Goal: Information Seeking & Learning: Learn about a topic

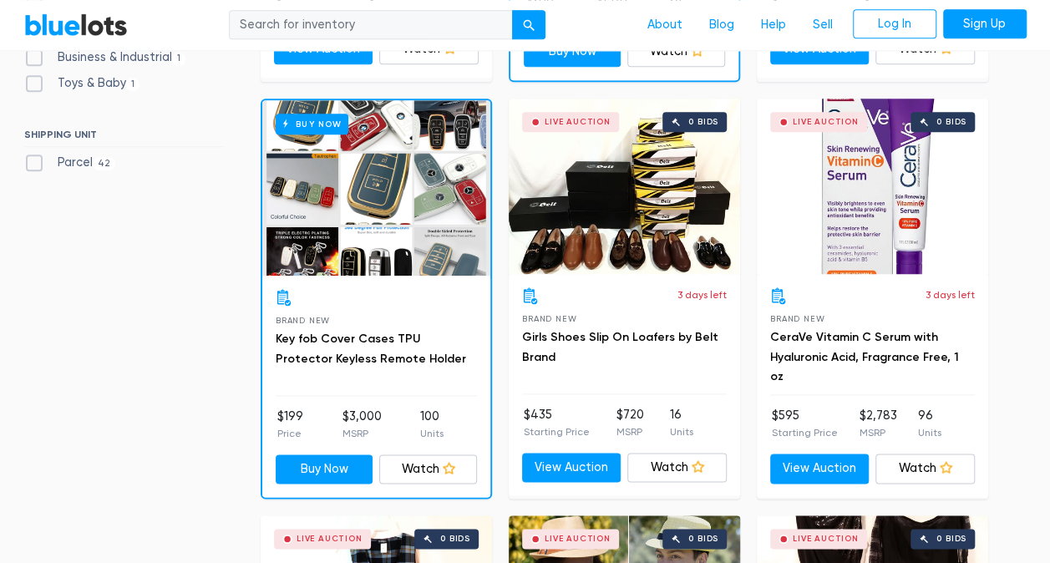
scroll to position [848, 0]
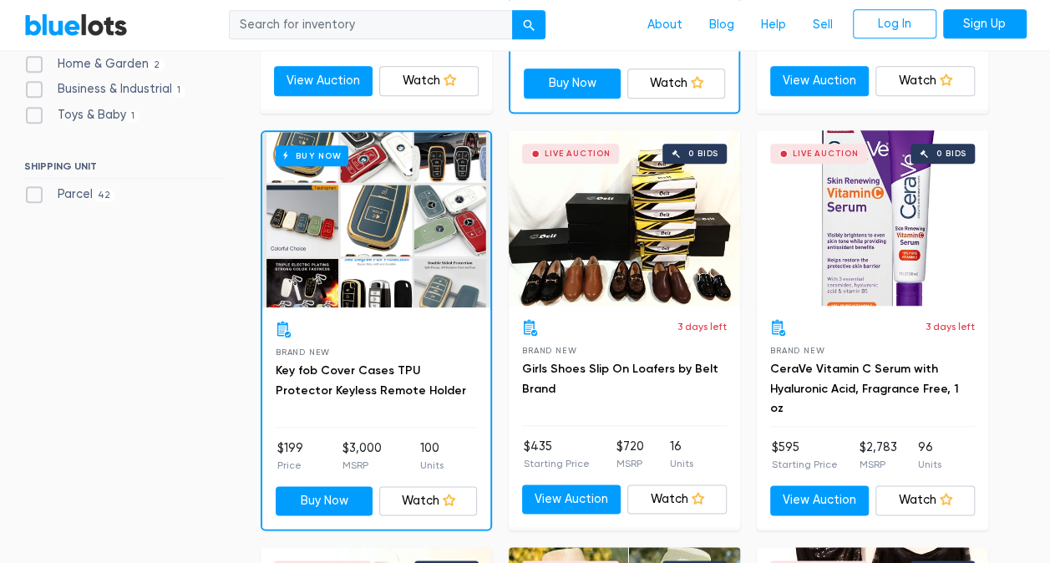
click at [661, 202] on div "Live Auction 0 bids" at bounding box center [624, 217] width 231 height 175
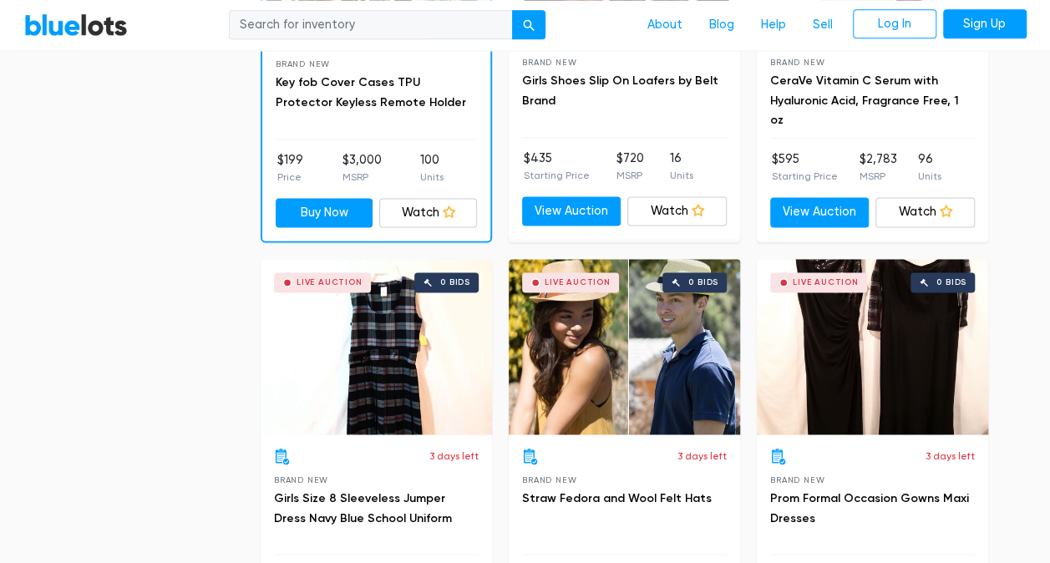
scroll to position [1232, 0]
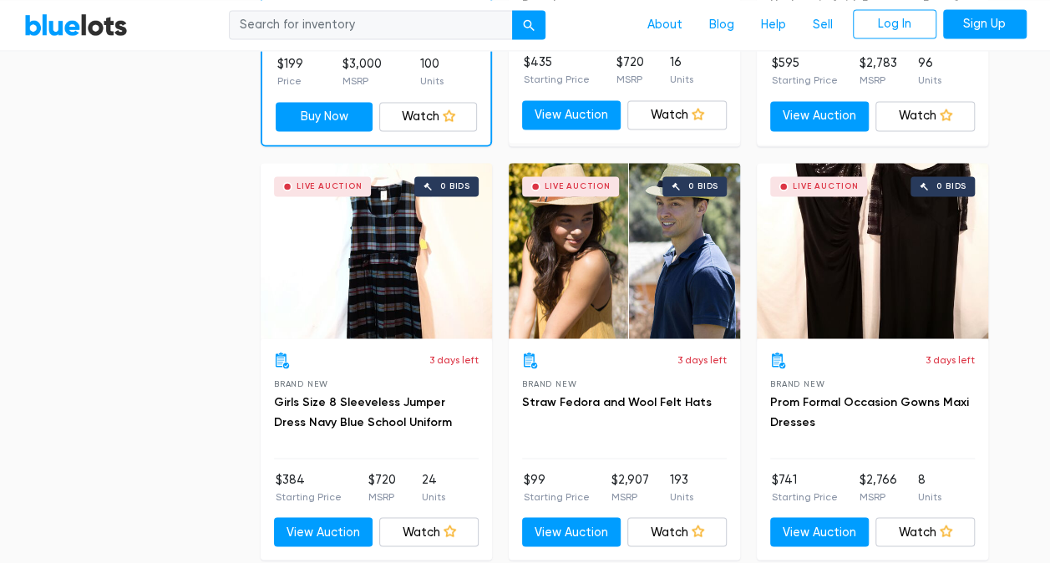
click at [638, 297] on div "Live Auction 0 bids" at bounding box center [624, 250] width 231 height 175
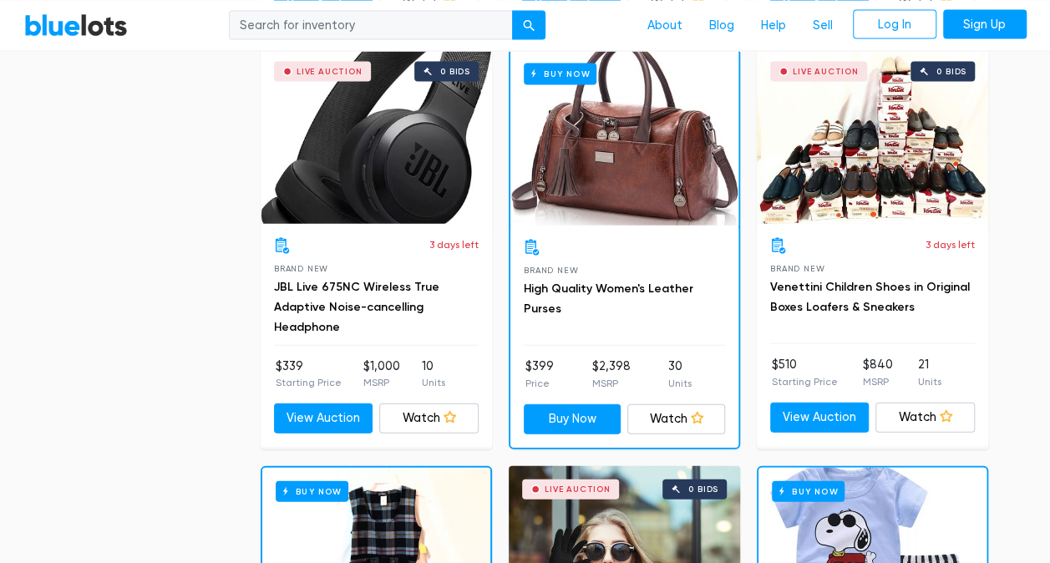
scroll to position [1712, 0]
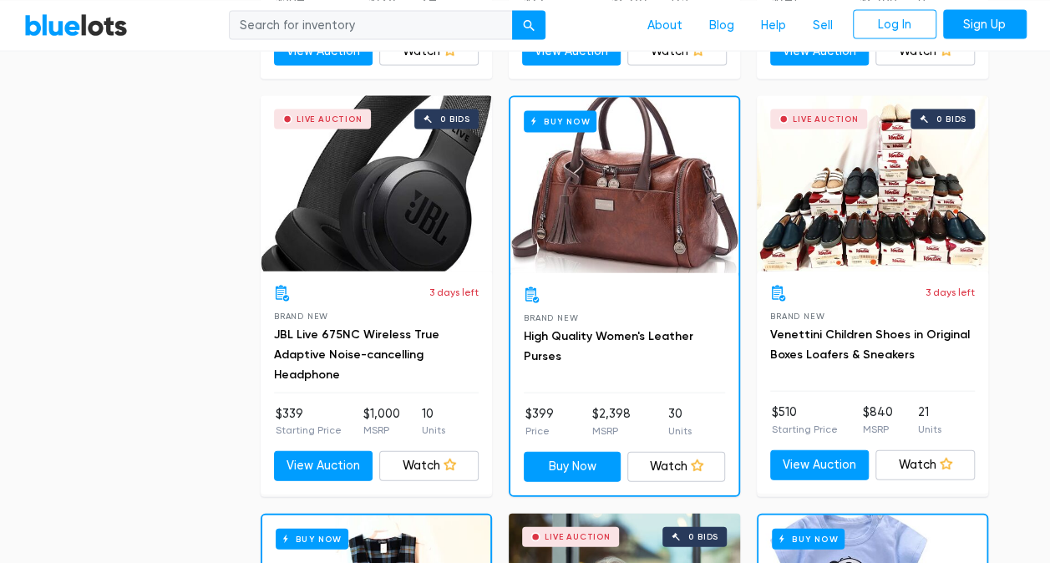
click at [891, 180] on div "Live Auction 0 bids" at bounding box center [872, 183] width 231 height 175
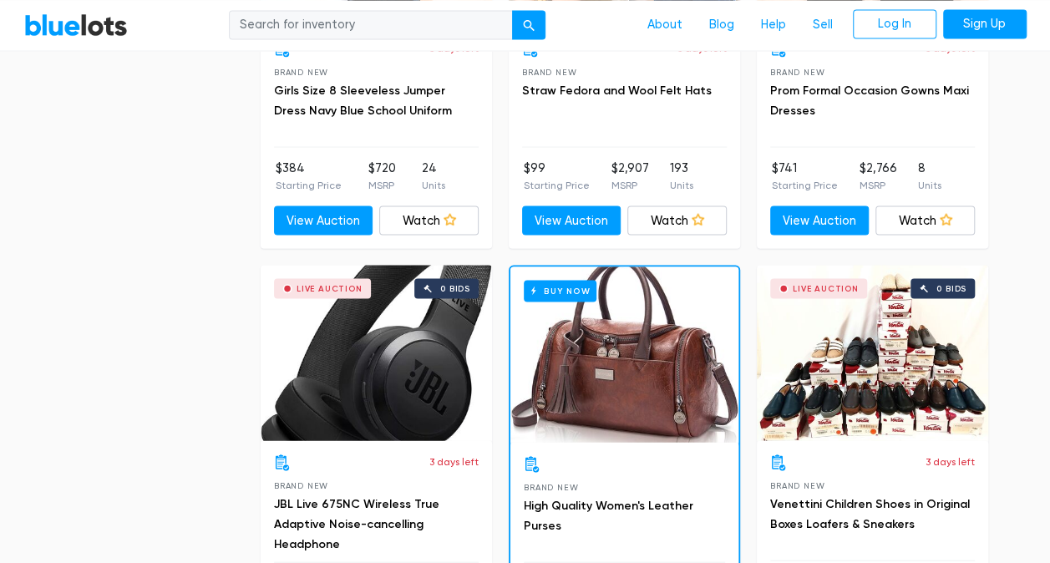
scroll to position [1536, 0]
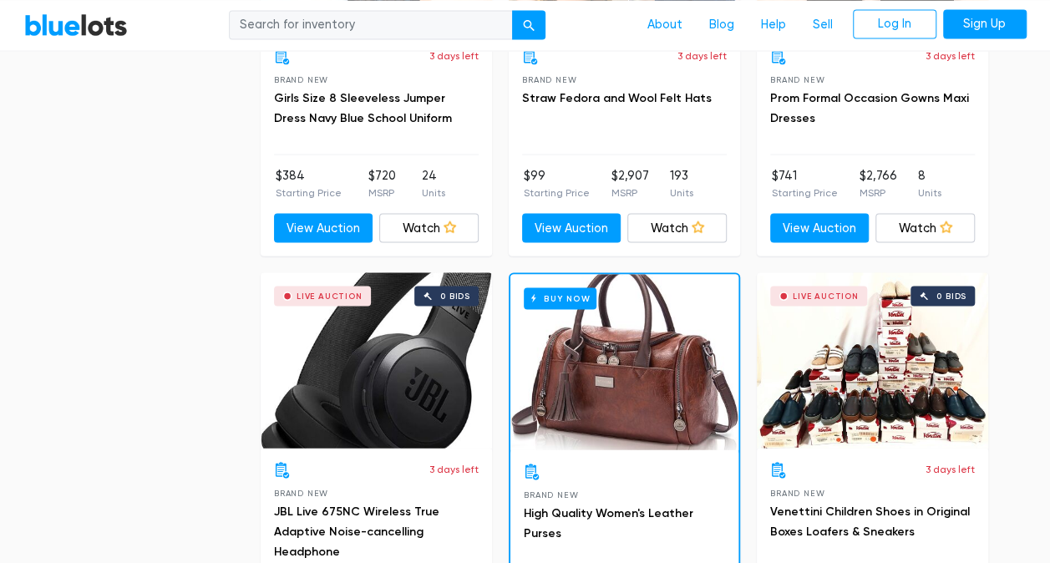
click at [292, 361] on div "Live Auction 0 bids" at bounding box center [376, 359] width 231 height 175
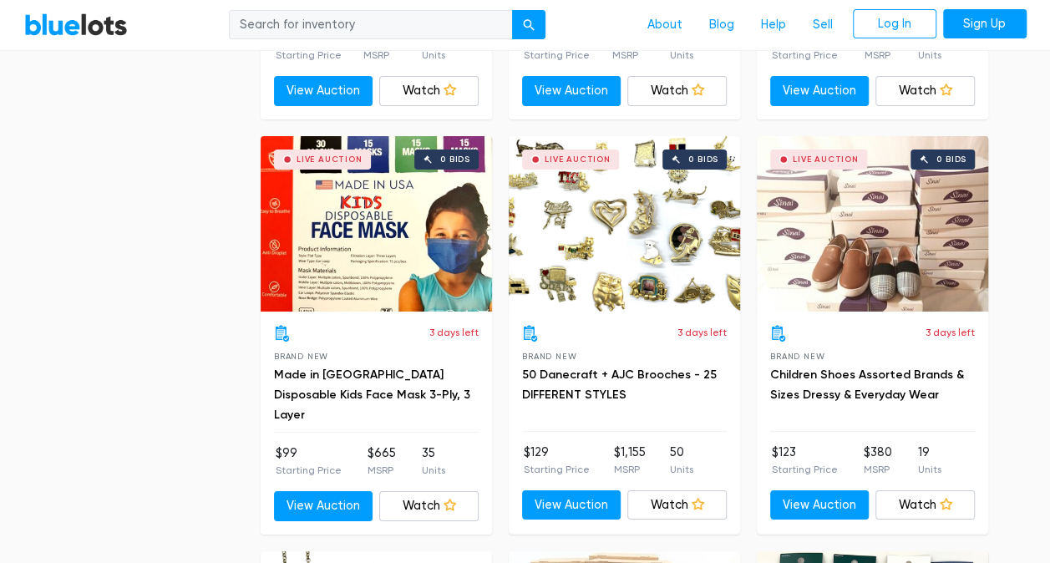
scroll to position [2879, 0]
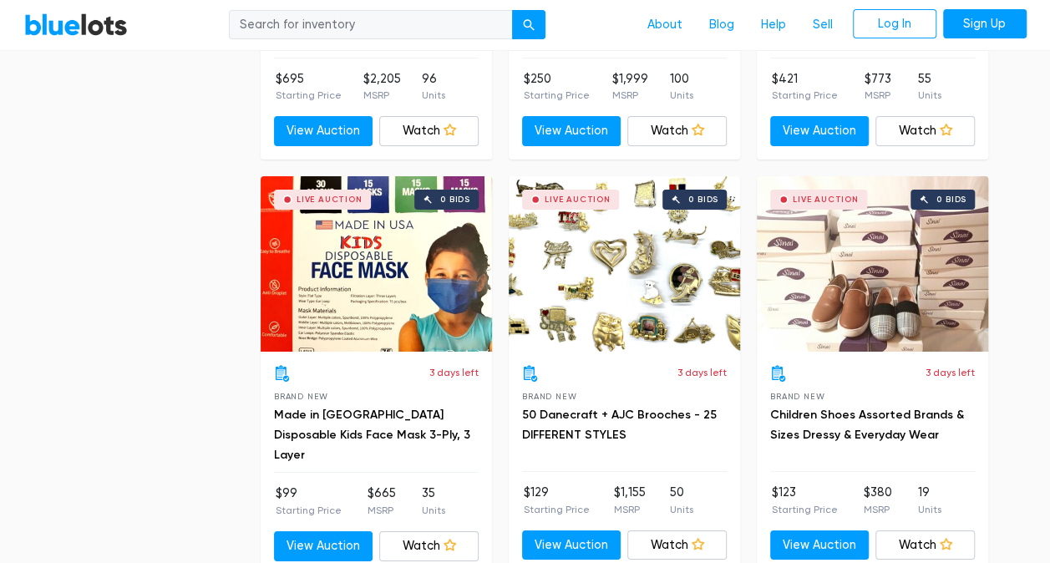
click at [885, 274] on div "Live Auction 0 bids" at bounding box center [872, 263] width 231 height 175
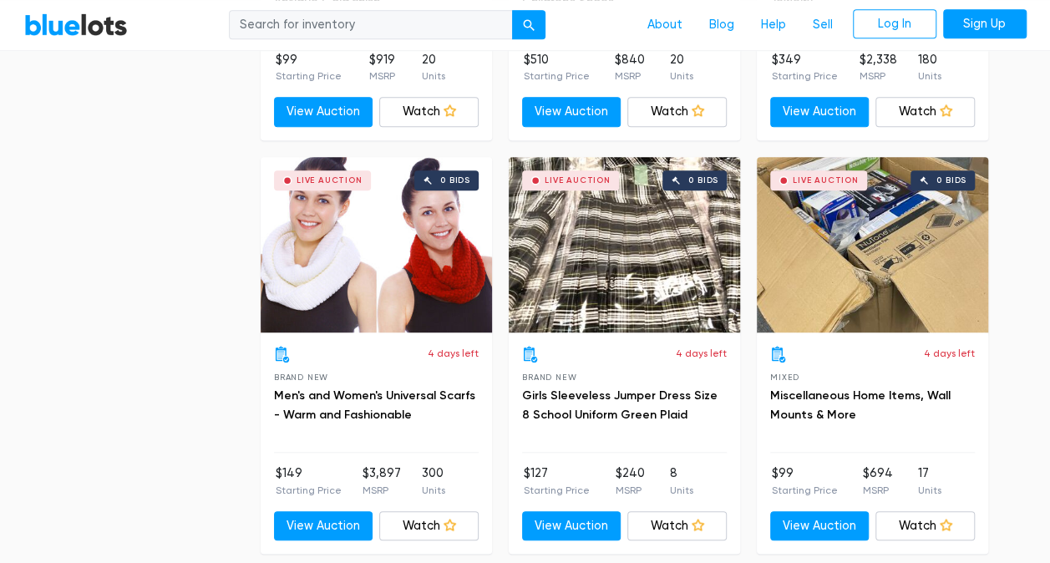
scroll to position [3735, 0]
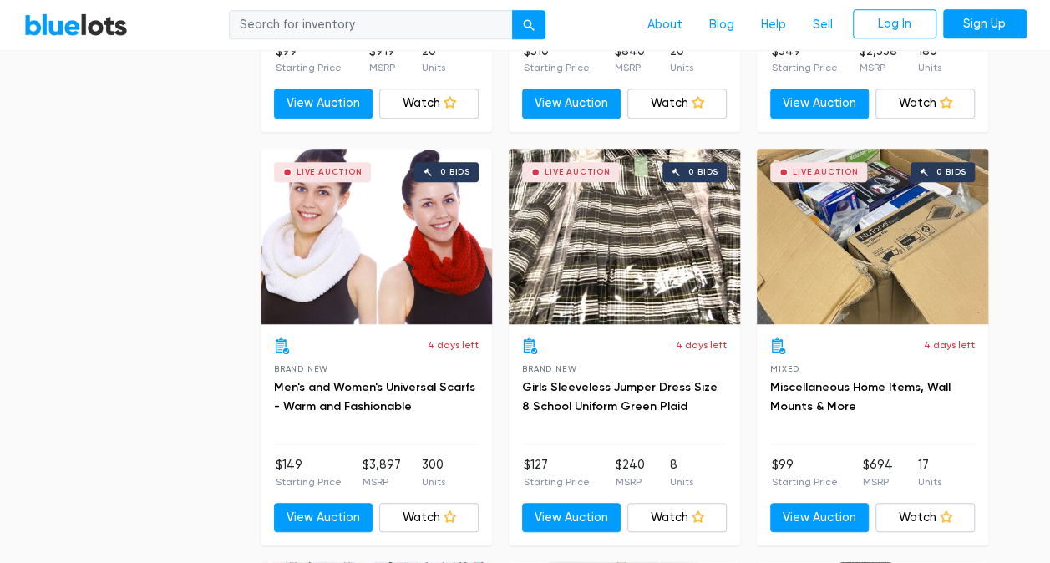
click at [888, 225] on div "Live Auction 0 bids" at bounding box center [872, 236] width 231 height 175
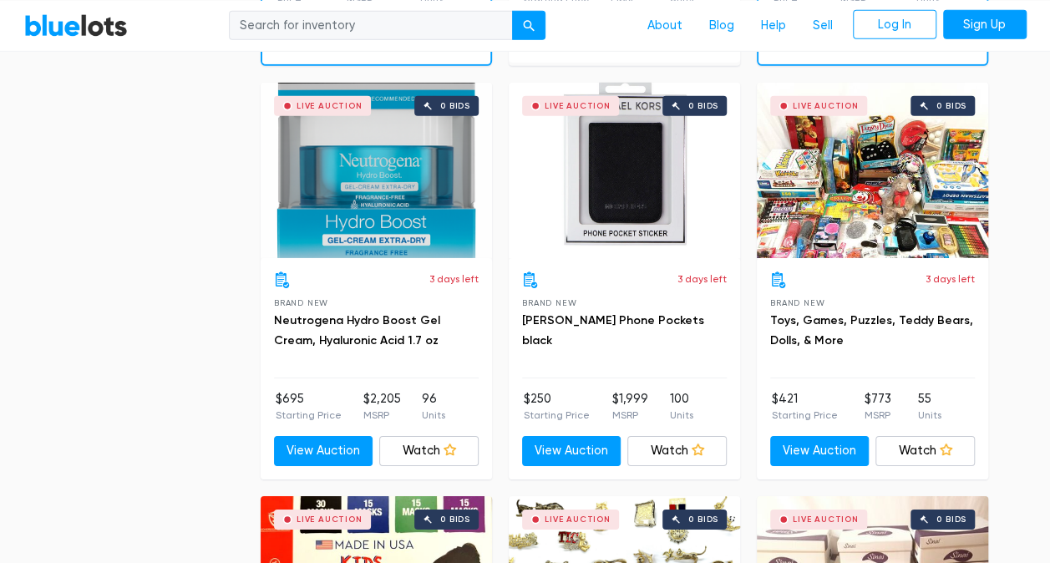
scroll to position [0, 0]
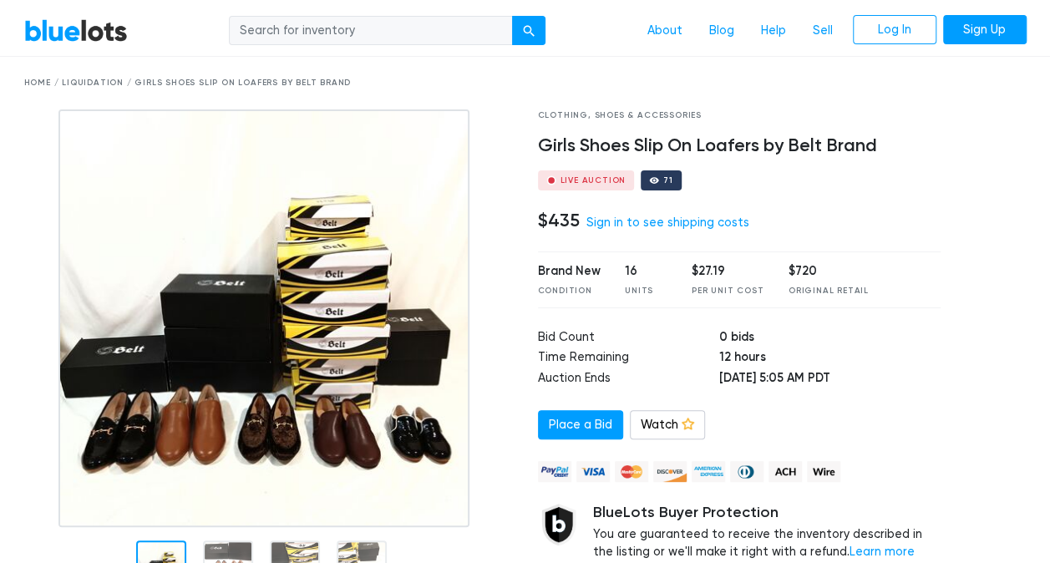
scroll to position [60, 0]
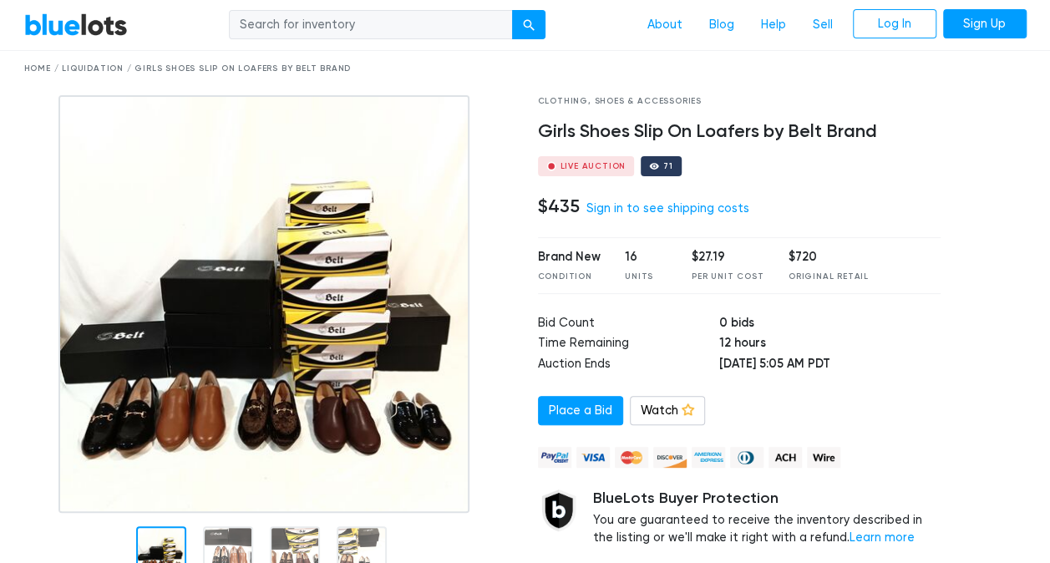
click at [362, 311] on img at bounding box center [263, 304] width 411 height 418
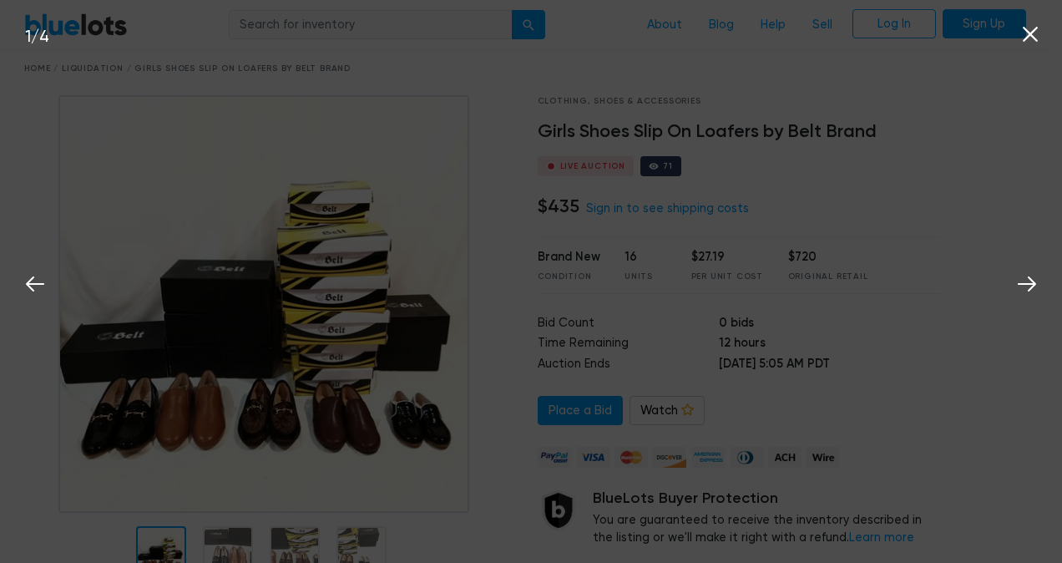
click at [362, 311] on div "1 / 4" at bounding box center [531, 281] width 1062 height 563
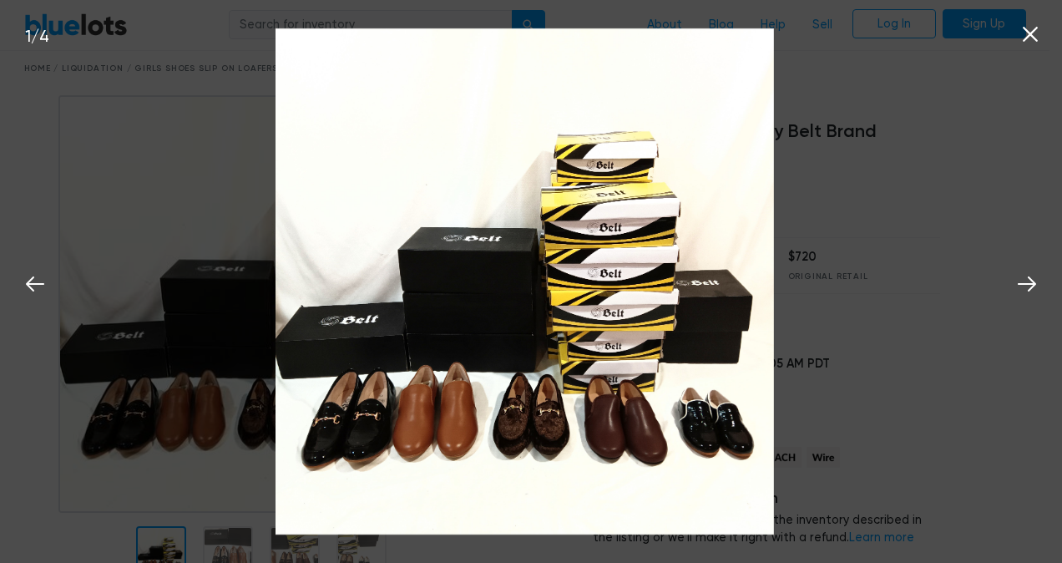
click at [790, 343] on div "1 / 4" at bounding box center [531, 281] width 1062 height 563
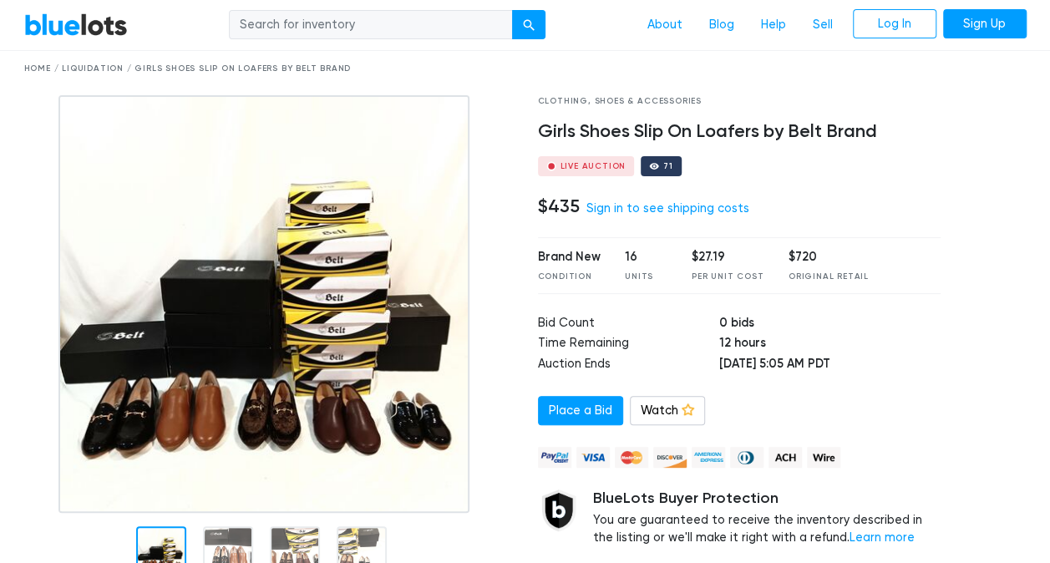
click at [389, 341] on img at bounding box center [263, 304] width 411 height 418
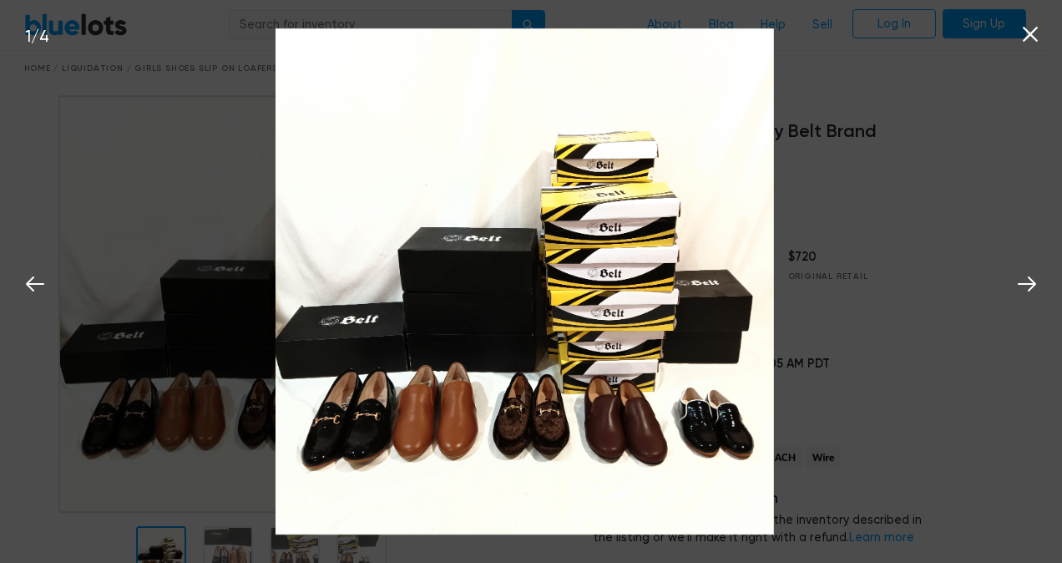
drag, startPoint x: 683, startPoint y: 392, endPoint x: 604, endPoint y: 403, distance: 80.2
click at [604, 403] on img at bounding box center [525, 281] width 498 height 507
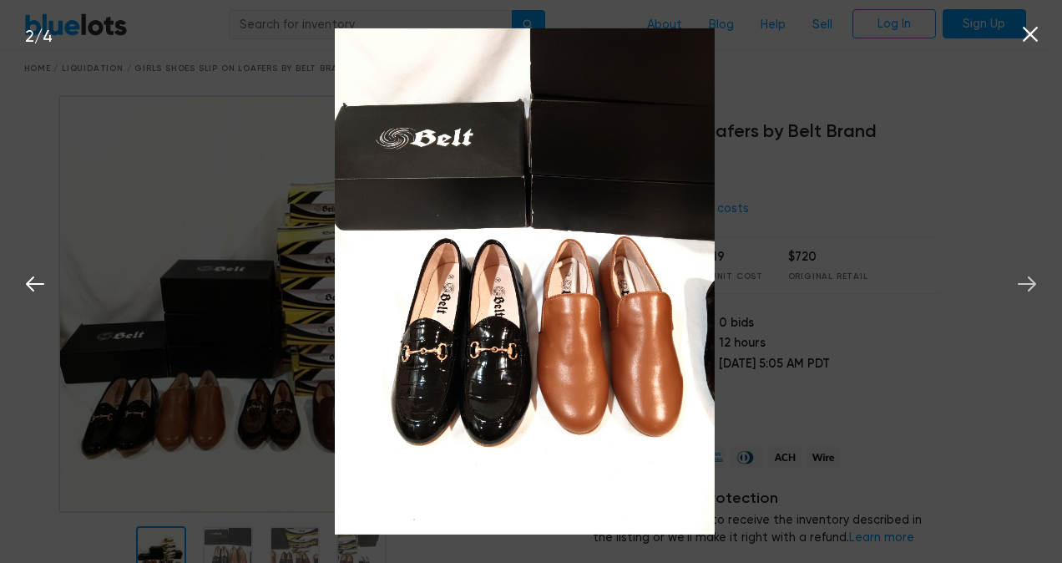
click at [1020, 294] on icon at bounding box center [1027, 283] width 25 height 25
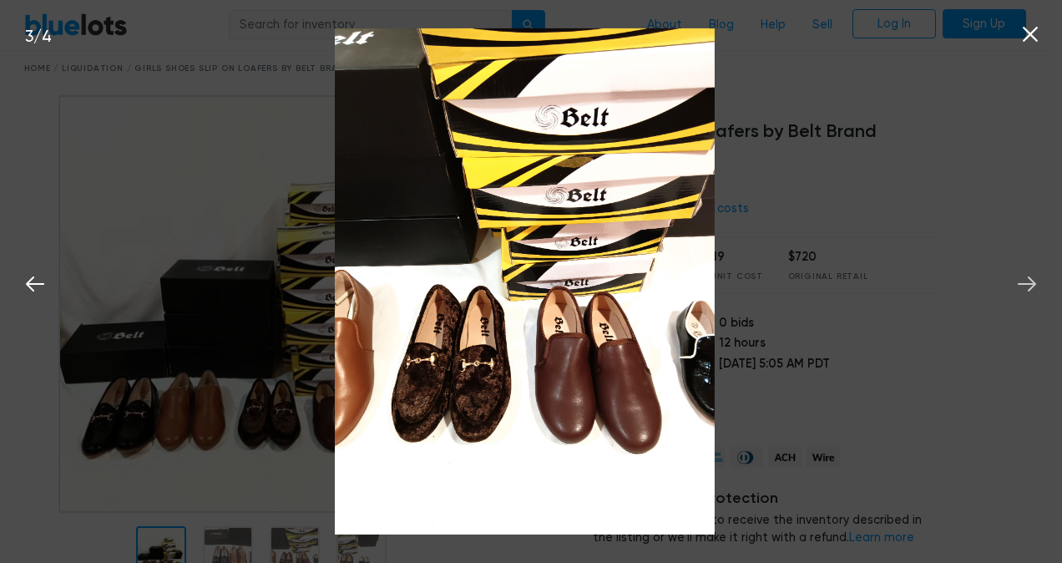
click at [1020, 294] on icon at bounding box center [1027, 283] width 25 height 25
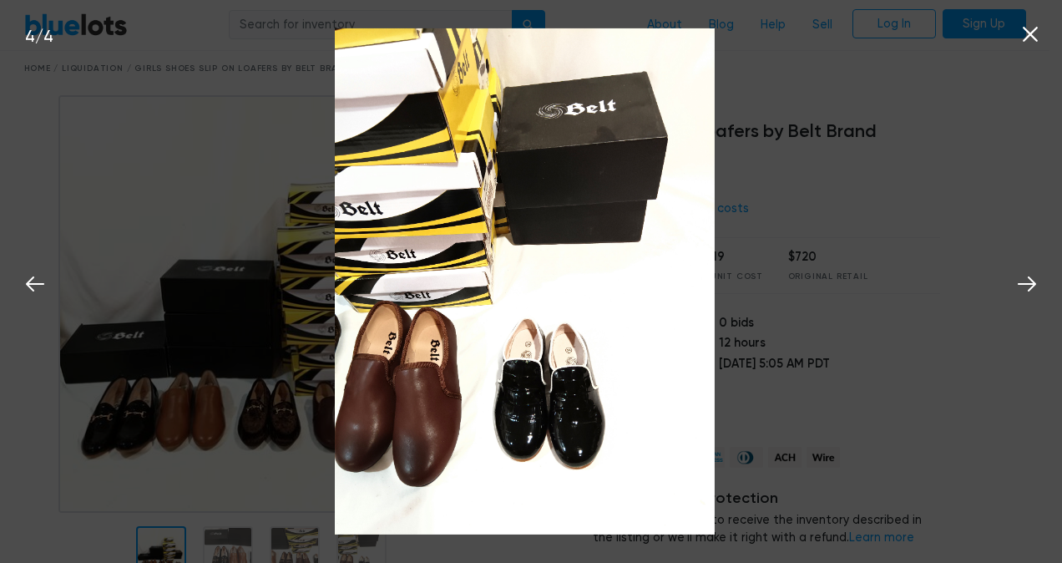
click at [1035, 33] on icon at bounding box center [1030, 34] width 25 height 25
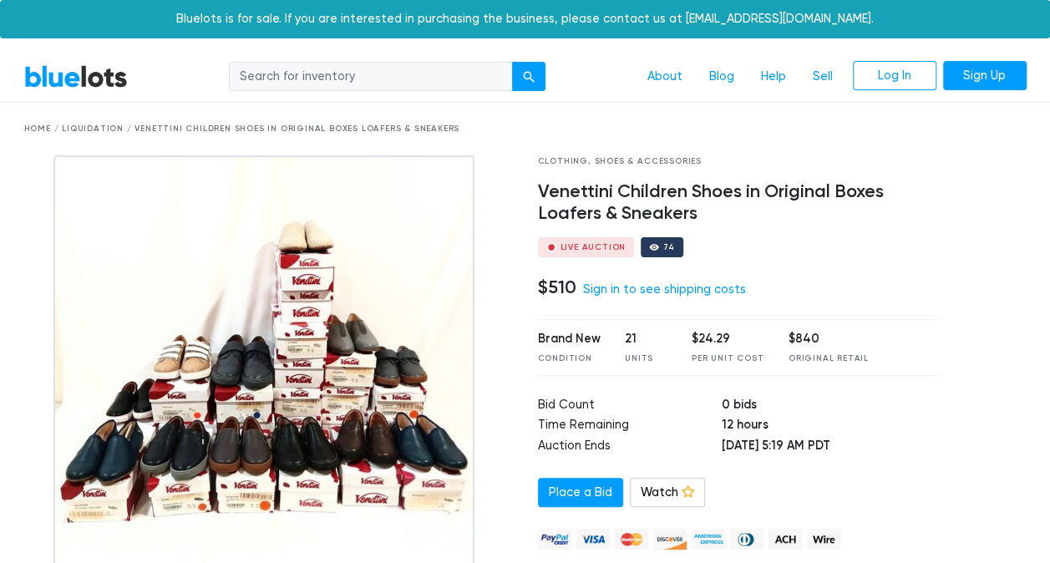
click at [307, 357] on img at bounding box center [263, 363] width 421 height 417
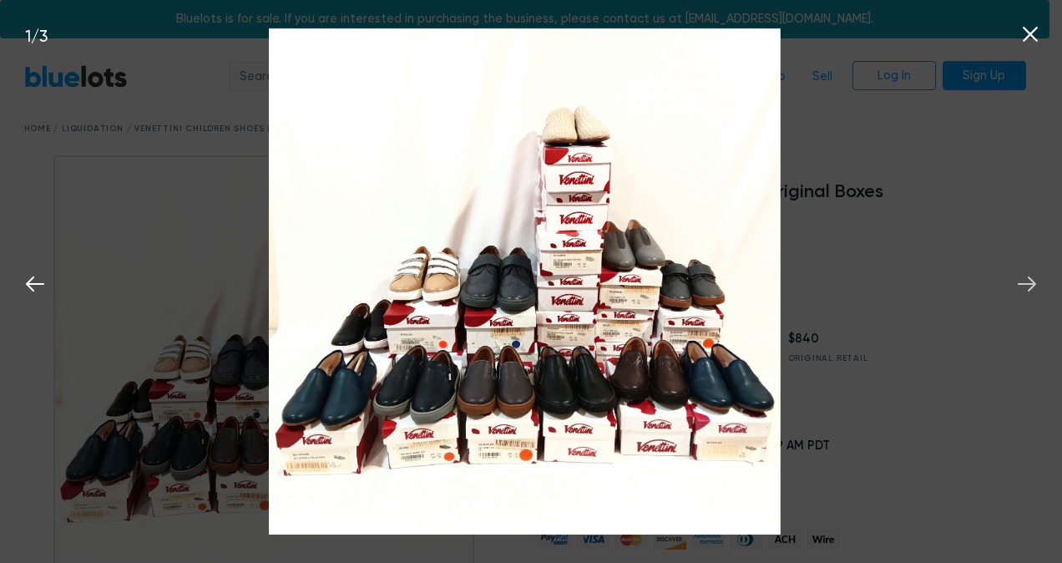
click at [1015, 279] on icon at bounding box center [1027, 283] width 25 height 25
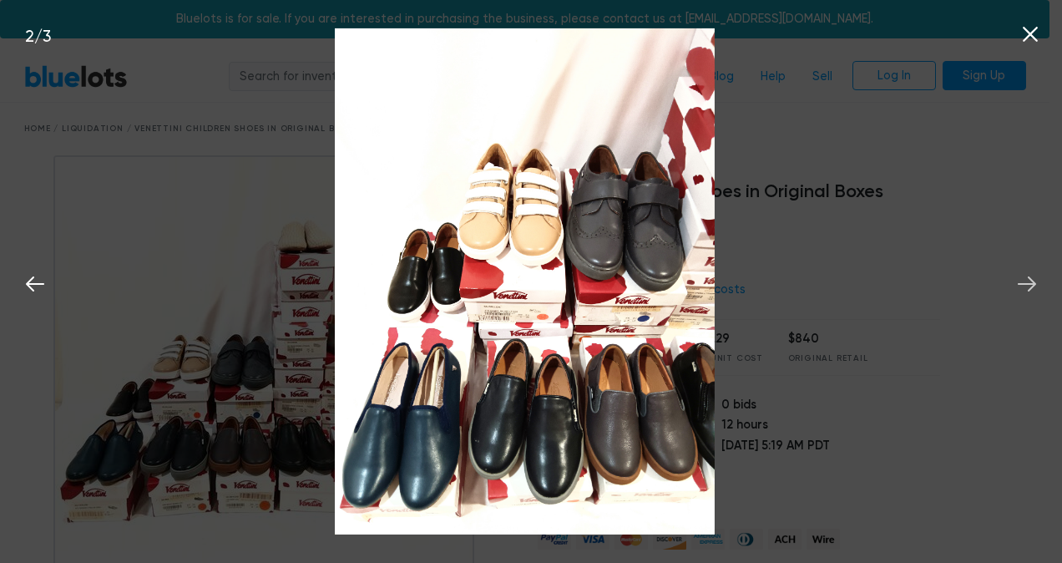
click at [1015, 279] on icon at bounding box center [1027, 283] width 25 height 25
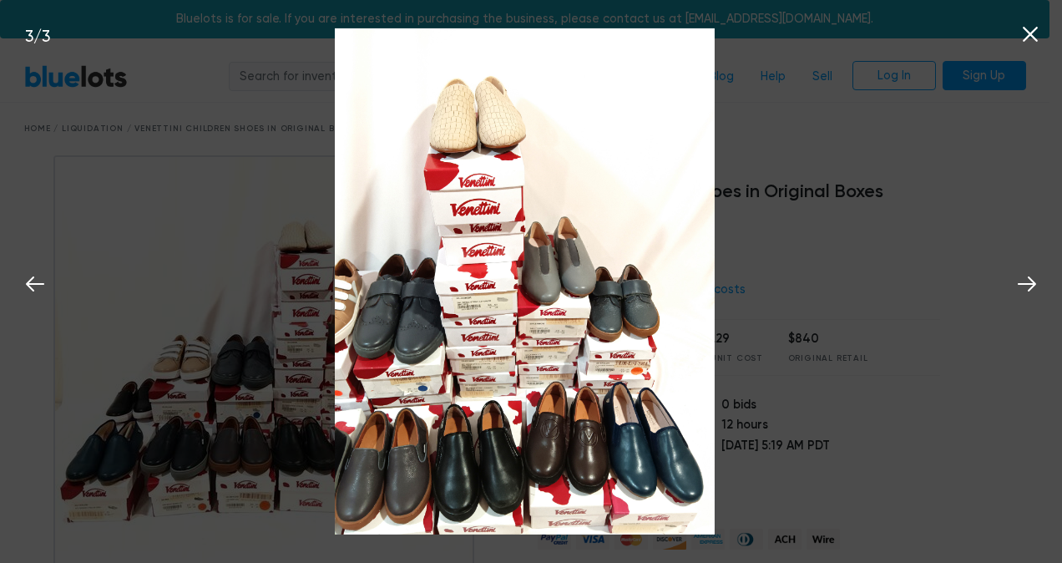
click at [1029, 28] on icon at bounding box center [1030, 34] width 25 height 25
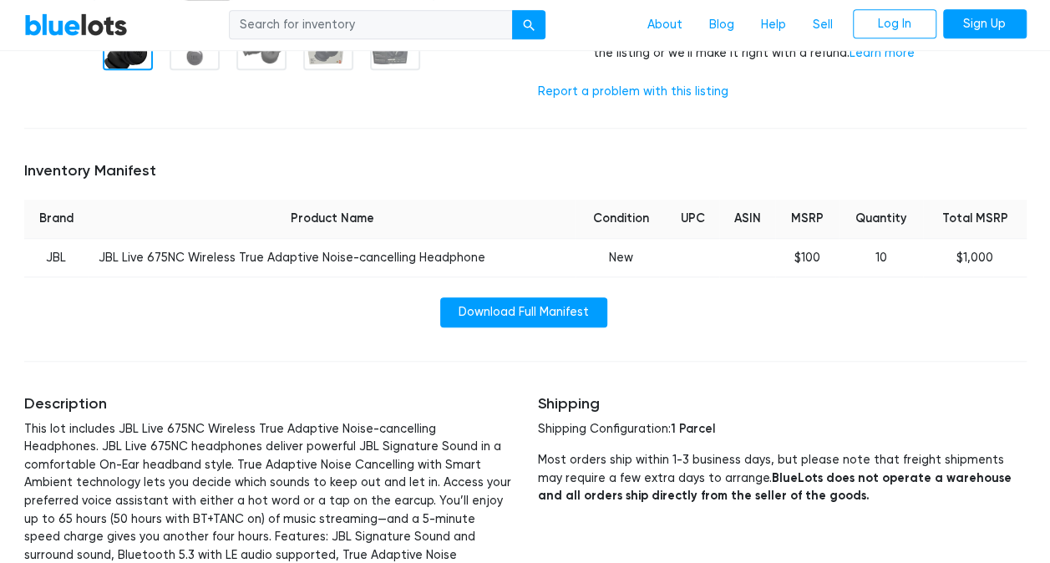
scroll to position [568, 0]
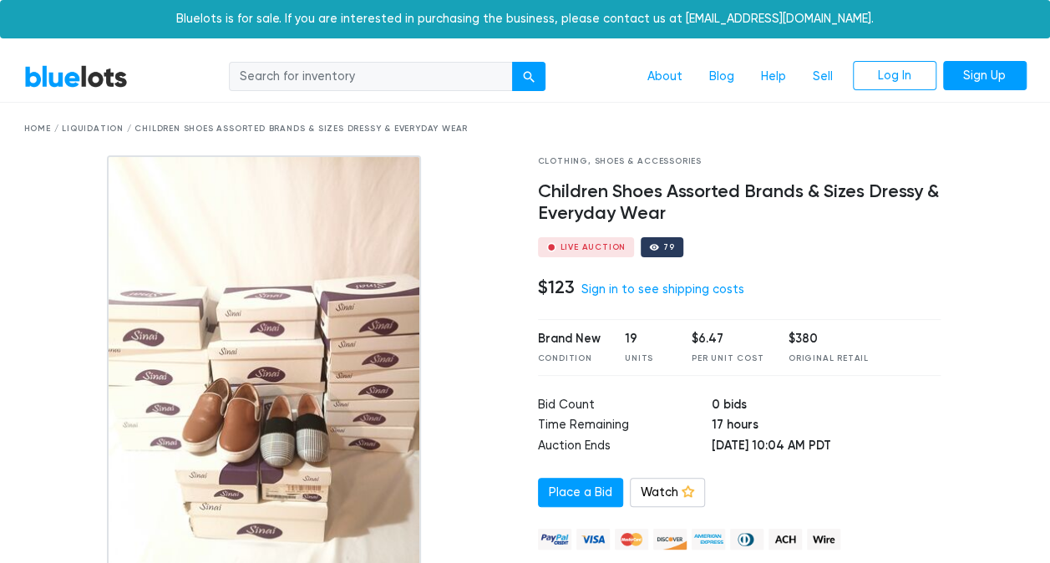
click at [248, 377] on img at bounding box center [264, 364] width 314 height 418
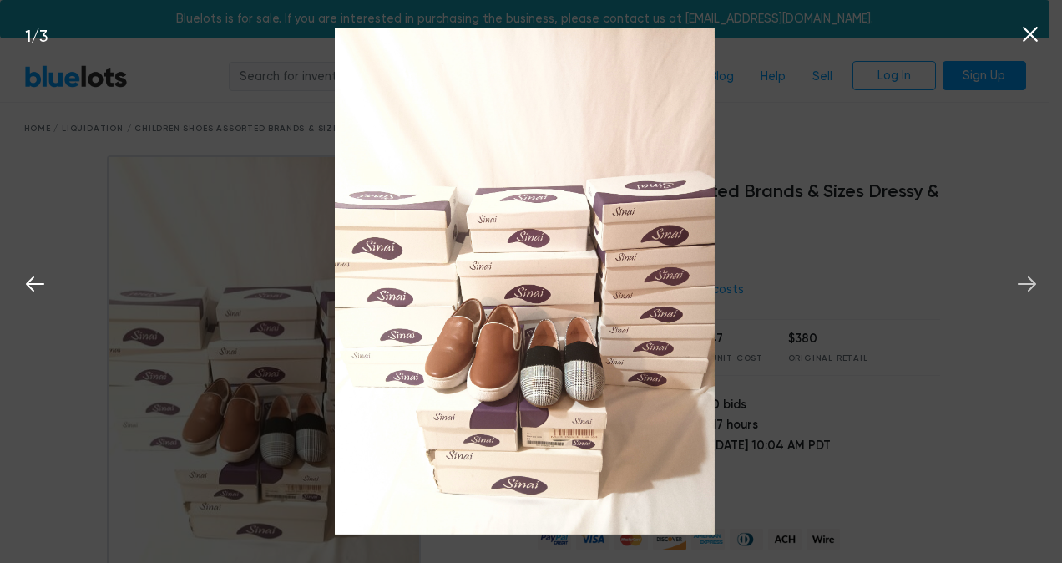
click at [1015, 281] on icon at bounding box center [1027, 283] width 25 height 25
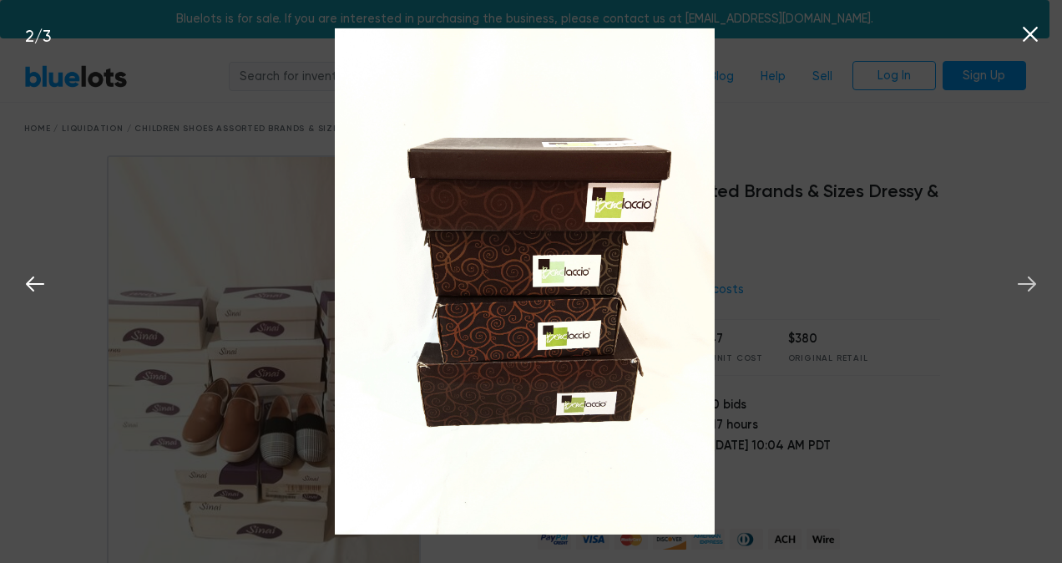
click at [1015, 281] on icon at bounding box center [1027, 283] width 25 height 25
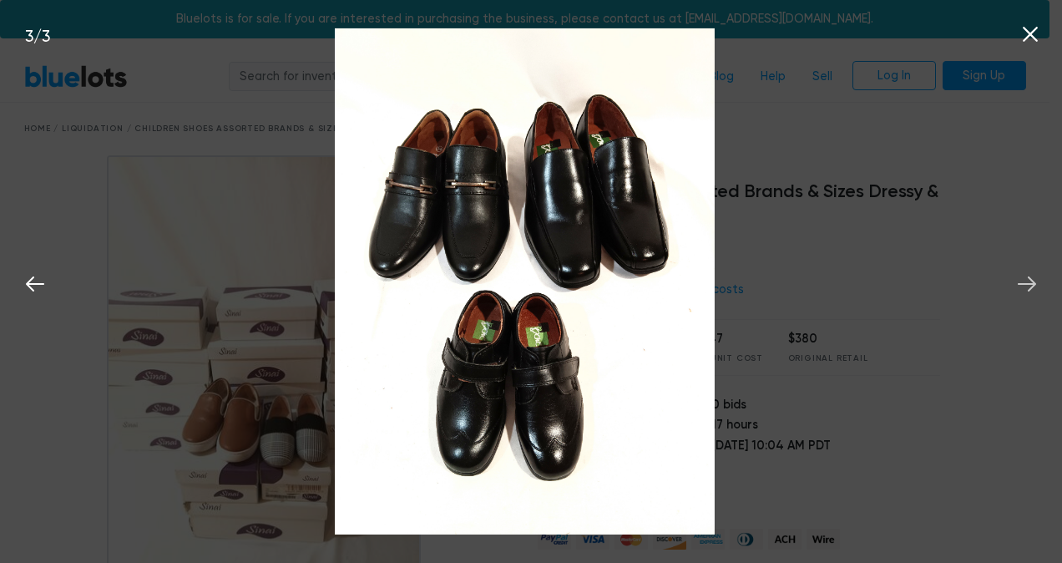
click at [1015, 281] on icon at bounding box center [1027, 283] width 25 height 25
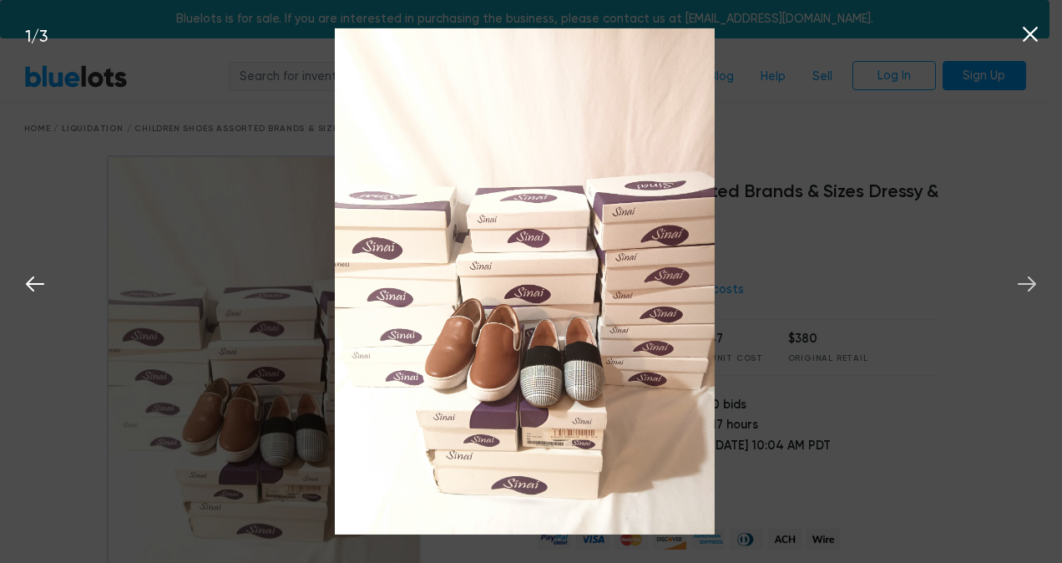
click at [1015, 281] on icon at bounding box center [1027, 283] width 25 height 25
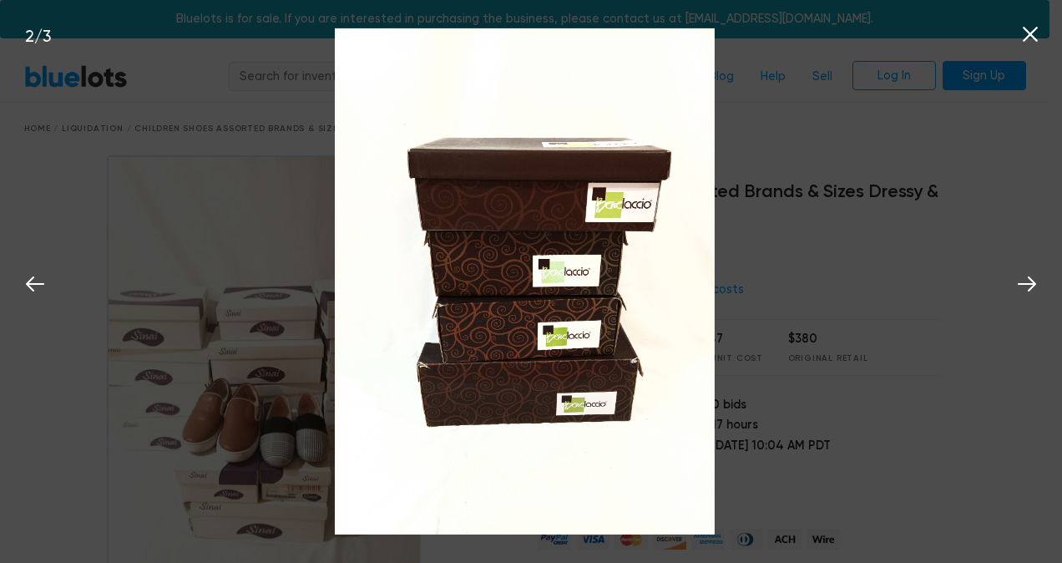
click at [1032, 25] on icon at bounding box center [1030, 34] width 25 height 25
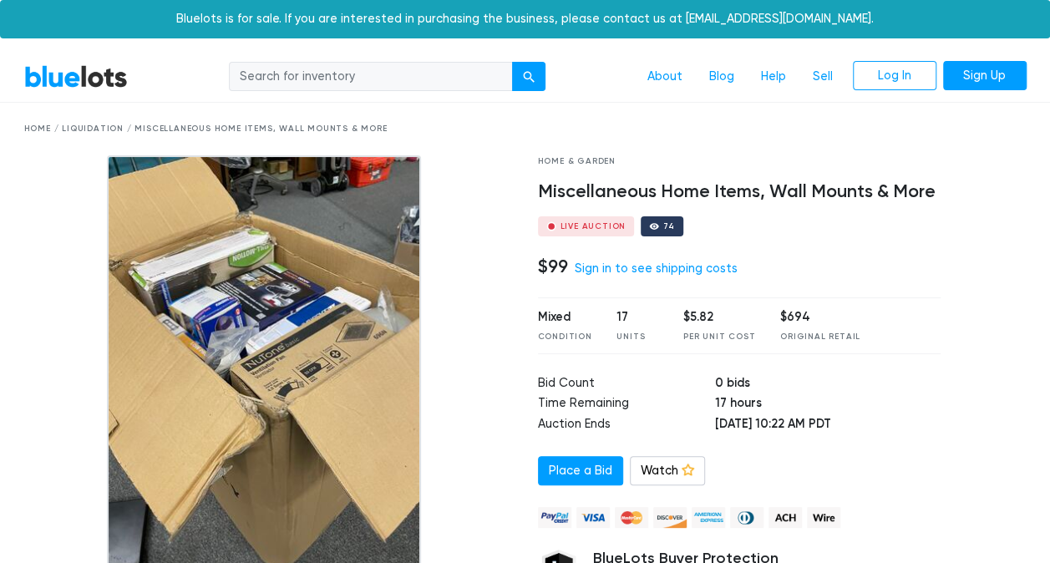
click at [270, 309] on img at bounding box center [264, 364] width 314 height 418
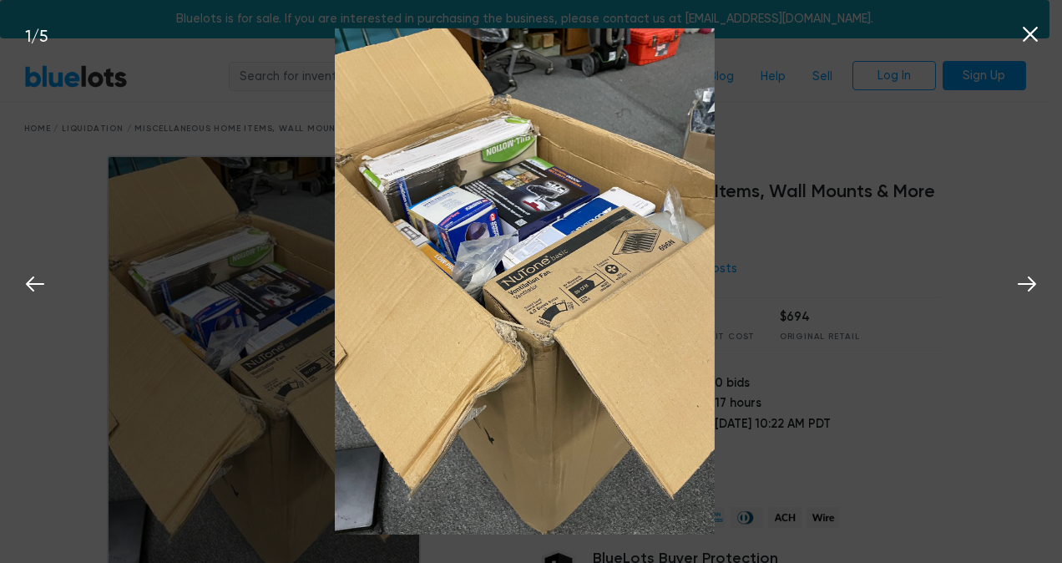
drag, startPoint x: 654, startPoint y: 251, endPoint x: 460, endPoint y: 276, distance: 195.5
click at [460, 276] on img at bounding box center [525, 281] width 380 height 507
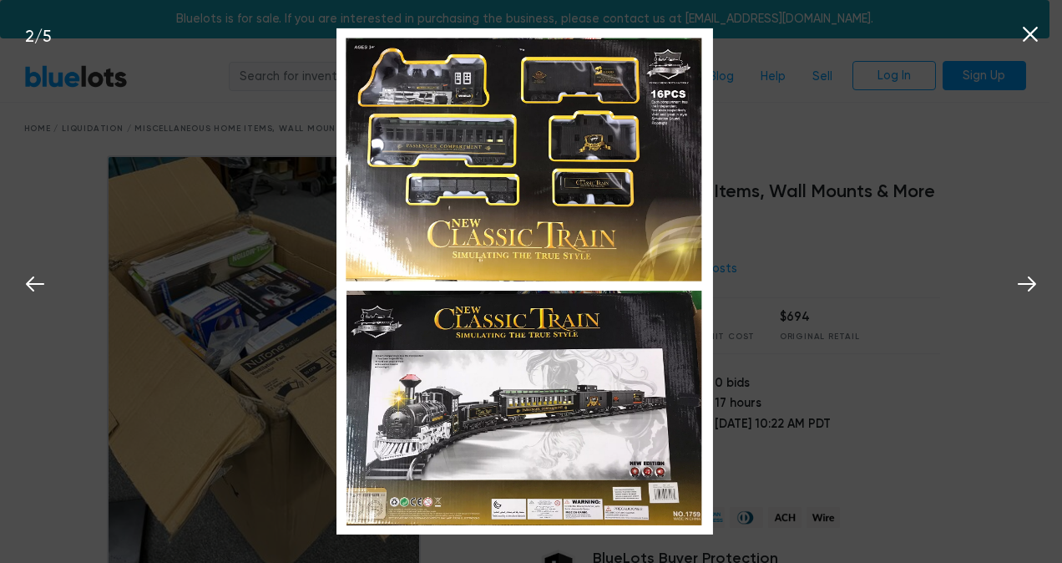
drag, startPoint x: 629, startPoint y: 282, endPoint x: 511, endPoint y: 303, distance: 119.6
click at [511, 303] on img at bounding box center [525, 281] width 376 height 507
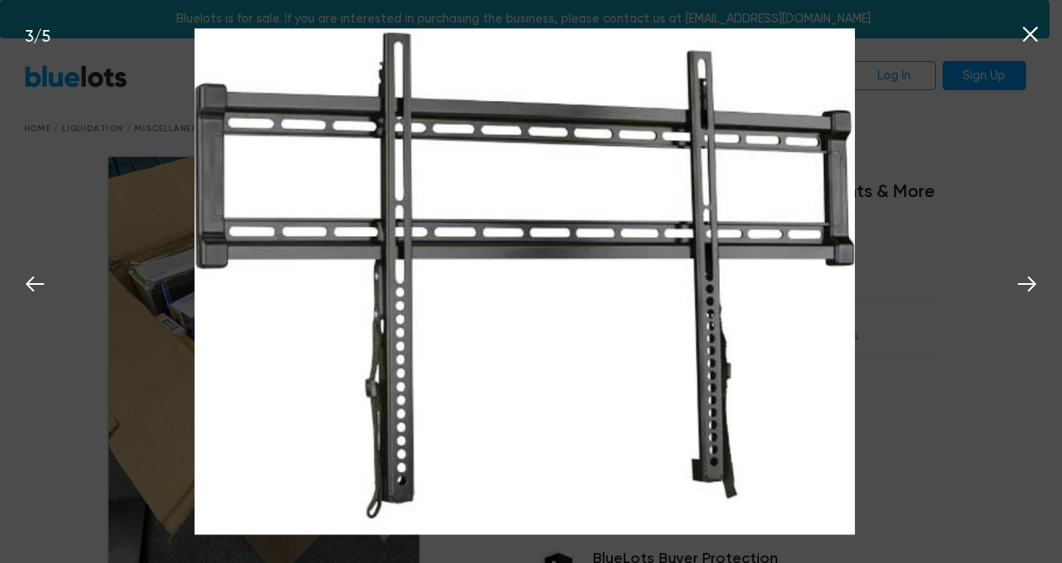
click at [1028, 32] on icon at bounding box center [1030, 34] width 15 height 15
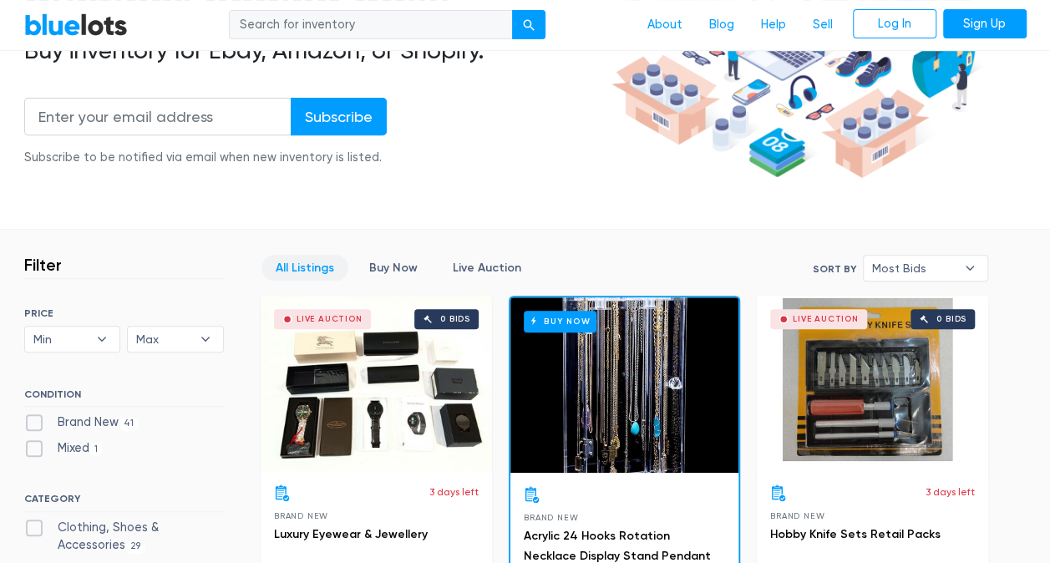
scroll to position [448, 0]
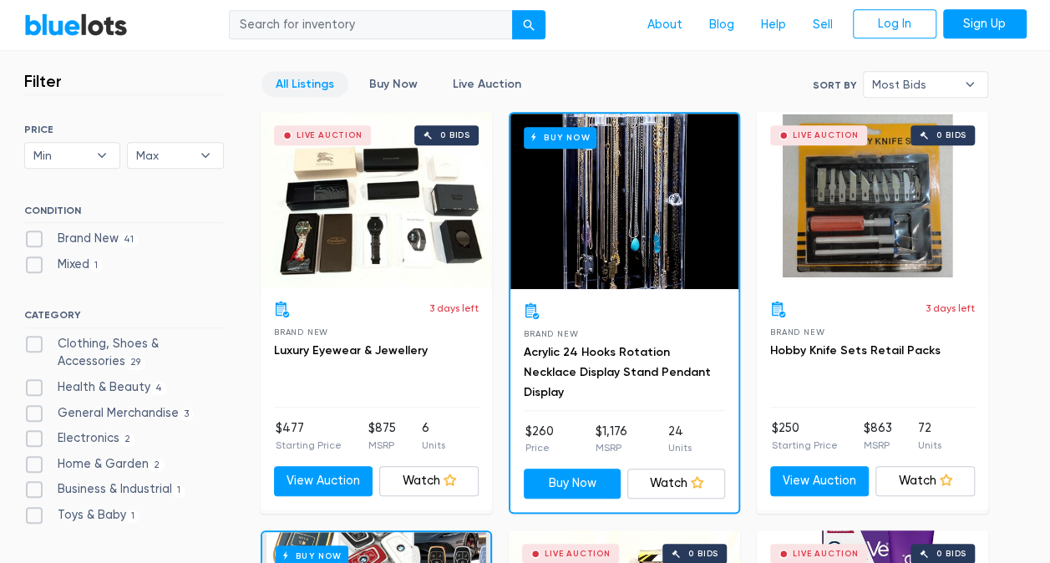
click at [413, 229] on div "Live Auction 0 bids" at bounding box center [376, 199] width 231 height 175
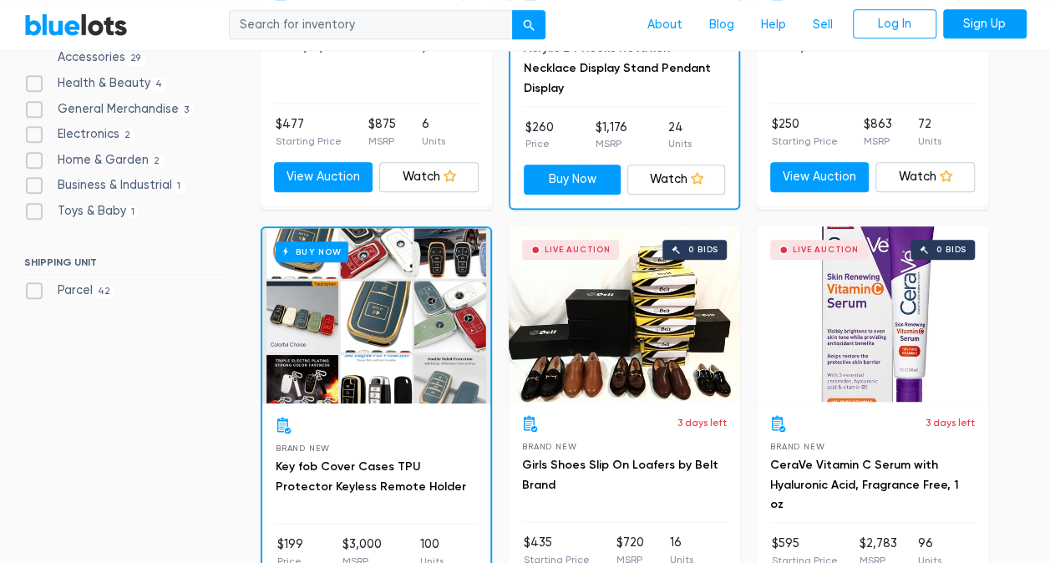
scroll to position [0, 0]
